Goal: Information Seeking & Learning: Learn about a topic

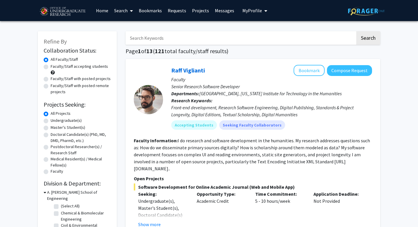
click at [74, 121] on label "Undergraduate(s)" at bounding box center [66, 121] width 31 height 6
click at [54, 121] on input "Undergraduate(s)" at bounding box center [53, 120] width 4 height 4
radio input "true"
click at [78, 67] on label "Faculty/Staff accepting students" at bounding box center [79, 66] width 57 height 6
click at [54, 67] on input "Faculty/Staff accepting students" at bounding box center [53, 65] width 4 height 4
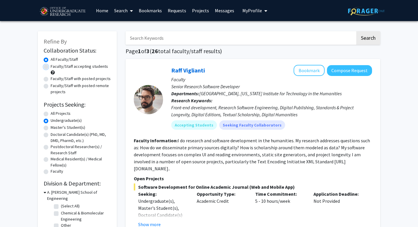
radio input "true"
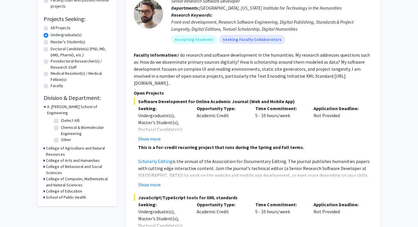
scroll to position [87, 0]
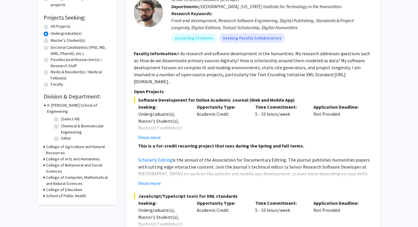
click at [44, 106] on icon at bounding box center [45, 105] width 3 height 6
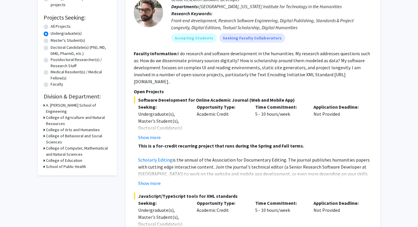
click at [51, 145] on h3 "College of Computer, Mathematical and Natural Sciences" at bounding box center [78, 151] width 65 height 12
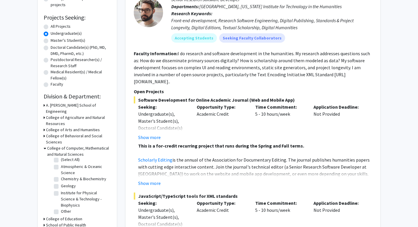
scroll to position [3, 0]
click at [61, 156] on label "(Select All)" at bounding box center [70, 159] width 19 height 6
click at [61, 156] on input "(Select All)" at bounding box center [63, 158] width 4 height 4
checkbox input "true"
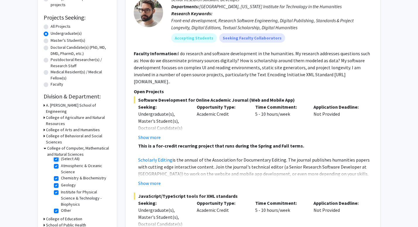
checkbox input "true"
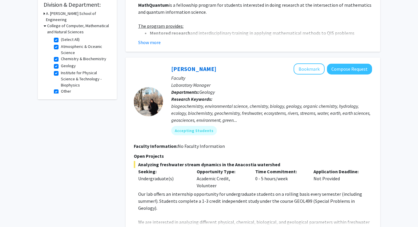
scroll to position [207, 0]
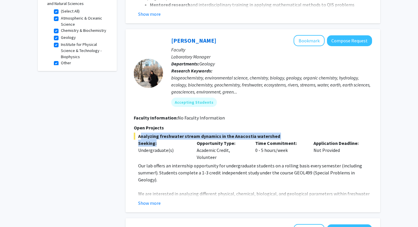
drag, startPoint x: 138, startPoint y: 135, endPoint x: 166, endPoint y: 146, distance: 29.9
click at [166, 146] on div "Analyzing freshwater stream dynamics in the Anacostia watershed Seeking: Underg…" at bounding box center [253, 170] width 238 height 74
click at [166, 146] on p "Seeking:" at bounding box center [163, 143] width 50 height 7
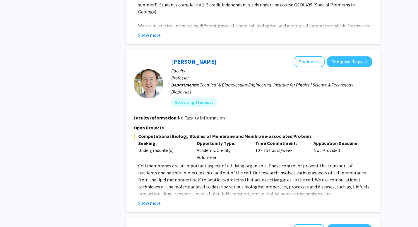
scroll to position [387, 0]
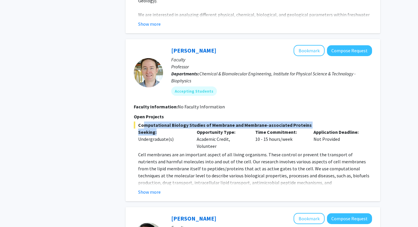
drag, startPoint x: 142, startPoint y: 125, endPoint x: 161, endPoint y: 131, distance: 19.8
click at [161, 131] on div "Computational Biology Studies of Membrane and Membrane-associated Proteins Seek…" at bounding box center [253, 159] width 238 height 74
click at [164, 128] on span "Computational Biology Studies of Membrane and Membrane-associated Proteins" at bounding box center [253, 125] width 238 height 7
drag, startPoint x: 163, startPoint y: 129, endPoint x: 136, endPoint y: 121, distance: 28.1
click at [136, 121] on section "Open Projects Computational Biology Studies of Membrane and Membrane-associated…" at bounding box center [253, 154] width 238 height 83
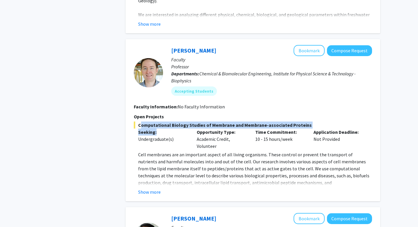
click at [136, 121] on section "Open Projects Computational Biology Studies of Membrane and Membrane-associated…" at bounding box center [253, 154] width 238 height 83
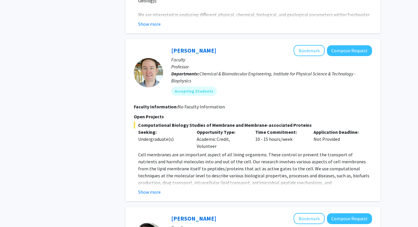
drag, startPoint x: 196, startPoint y: 140, endPoint x: 216, endPoint y: 144, distance: 20.0
click at [216, 144] on div "Opportunity Type: Academic Credit, Volunteer" at bounding box center [221, 139] width 59 height 21
drag, startPoint x: 252, startPoint y: 140, endPoint x: 354, endPoint y: 140, distance: 101.5
click at [354, 139] on div "Seeking: Undergraduate(s) Opportunity Type: Academic Credit, Volunteer Time Com…" at bounding box center [248, 139] width 238 height 21
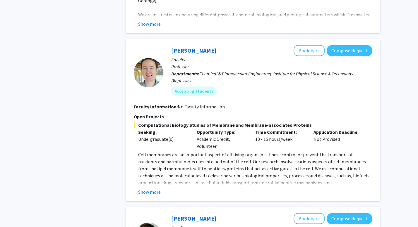
click at [354, 140] on div "Application Deadline: Not Provided" at bounding box center [338, 139] width 59 height 21
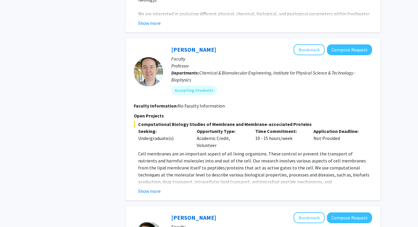
click at [148, 186] on fg-read-more "Cell membranes are an important aspect of all living organisms. These control o…" at bounding box center [253, 172] width 238 height 44
click at [150, 193] on button "Show more" at bounding box center [149, 191] width 23 height 7
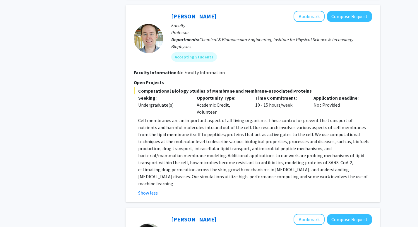
scroll to position [422, 0]
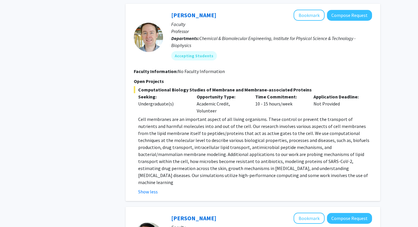
drag, startPoint x: 221, startPoint y: 166, endPoint x: 324, endPoint y: 173, distance: 103.8
click at [324, 173] on p "Cell membranes are an important aspect of all living organisms. These control o…" at bounding box center [255, 151] width 234 height 70
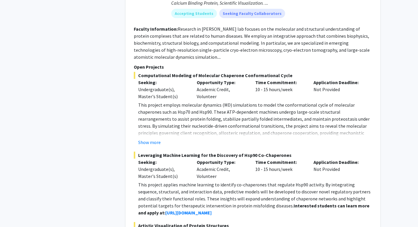
scroll to position [937, 0]
click at [157, 139] on button "Show more" at bounding box center [149, 142] width 23 height 7
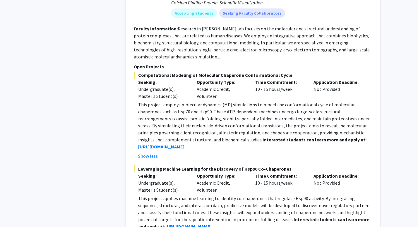
click at [232, 101] on p "This project employs molecular dynamics (MD) simulations to model the conformat…" at bounding box center [255, 125] width 234 height 49
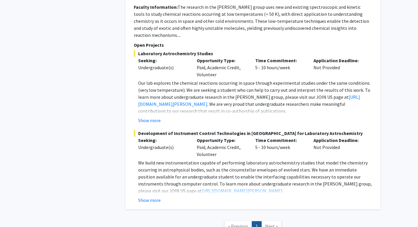
scroll to position [1374, 0]
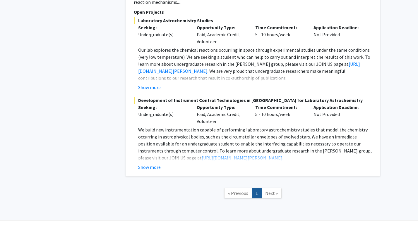
click at [269, 190] on span "Next »" at bounding box center [271, 193] width 13 height 6
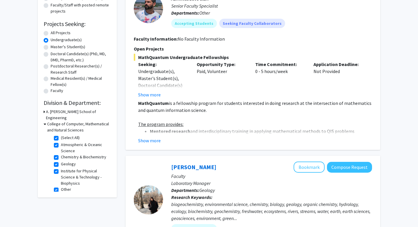
scroll to position [0, 0]
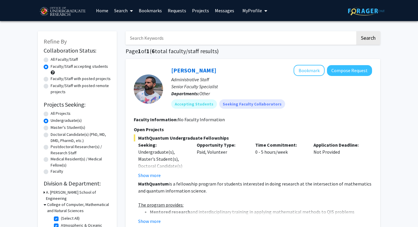
click at [47, 13] on img at bounding box center [62, 11] width 49 height 15
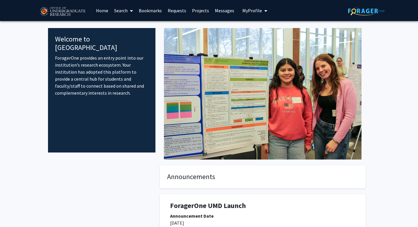
click at [61, 12] on img at bounding box center [62, 11] width 49 height 15
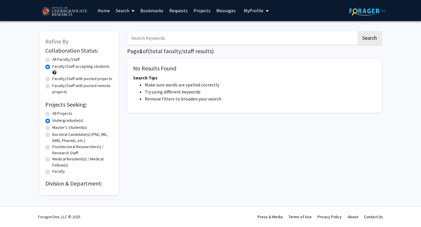
radio input "true"
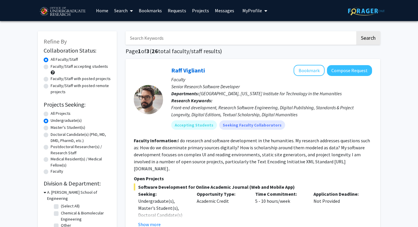
radio input "true"
